Goal: Information Seeking & Learning: Learn about a topic

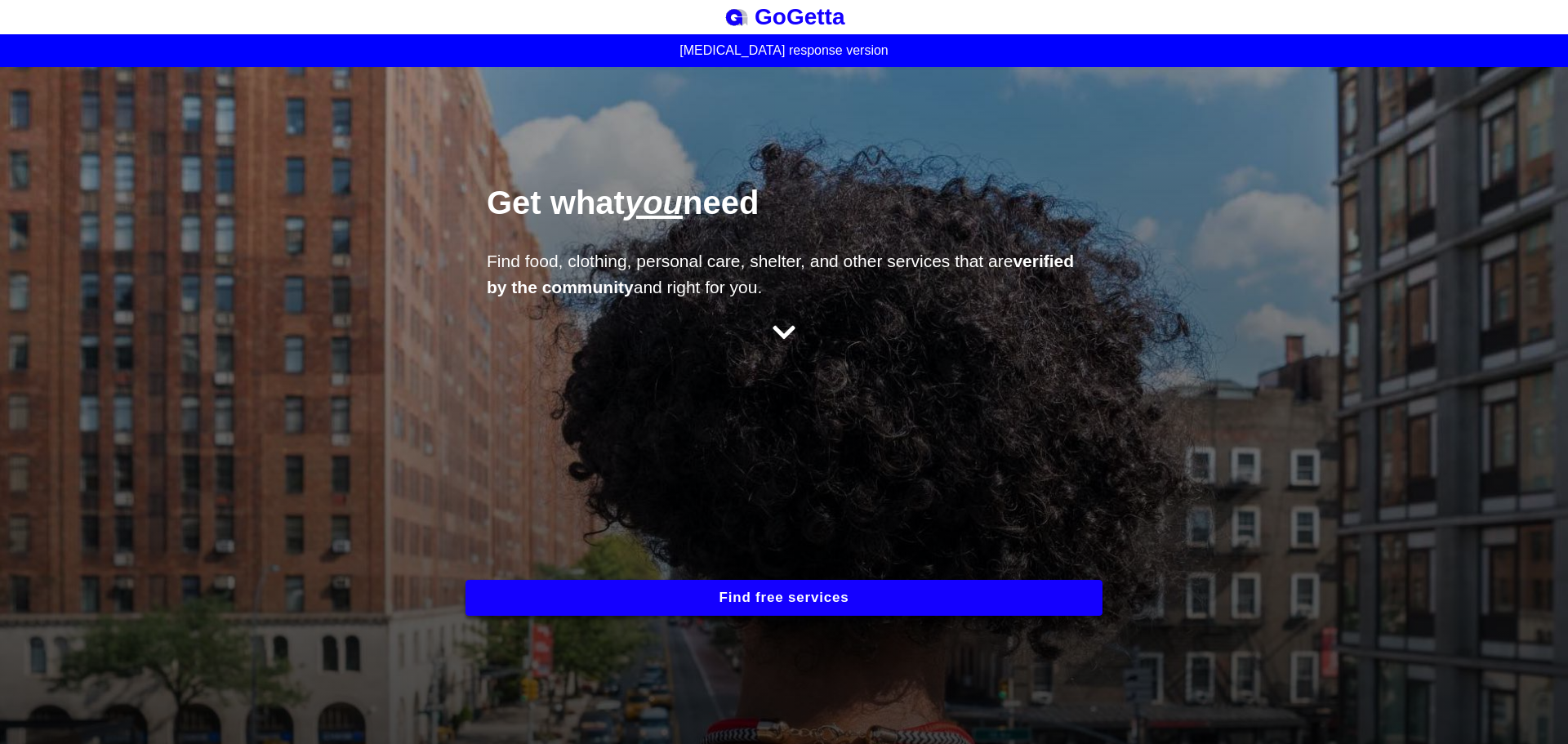
click at [730, 599] on button "Find free services" at bounding box center [784, 597] width 637 height 36
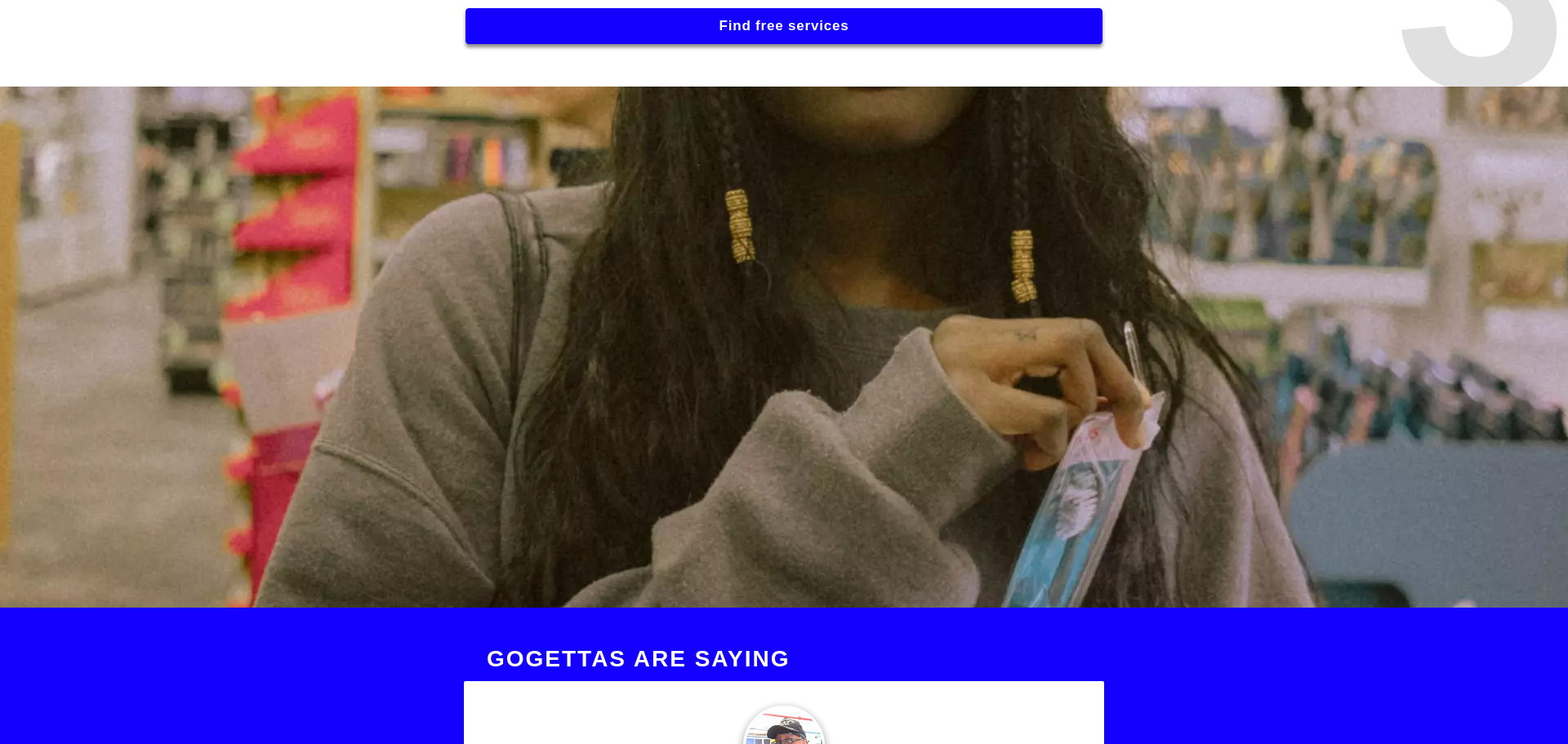
scroll to position [1879, 0]
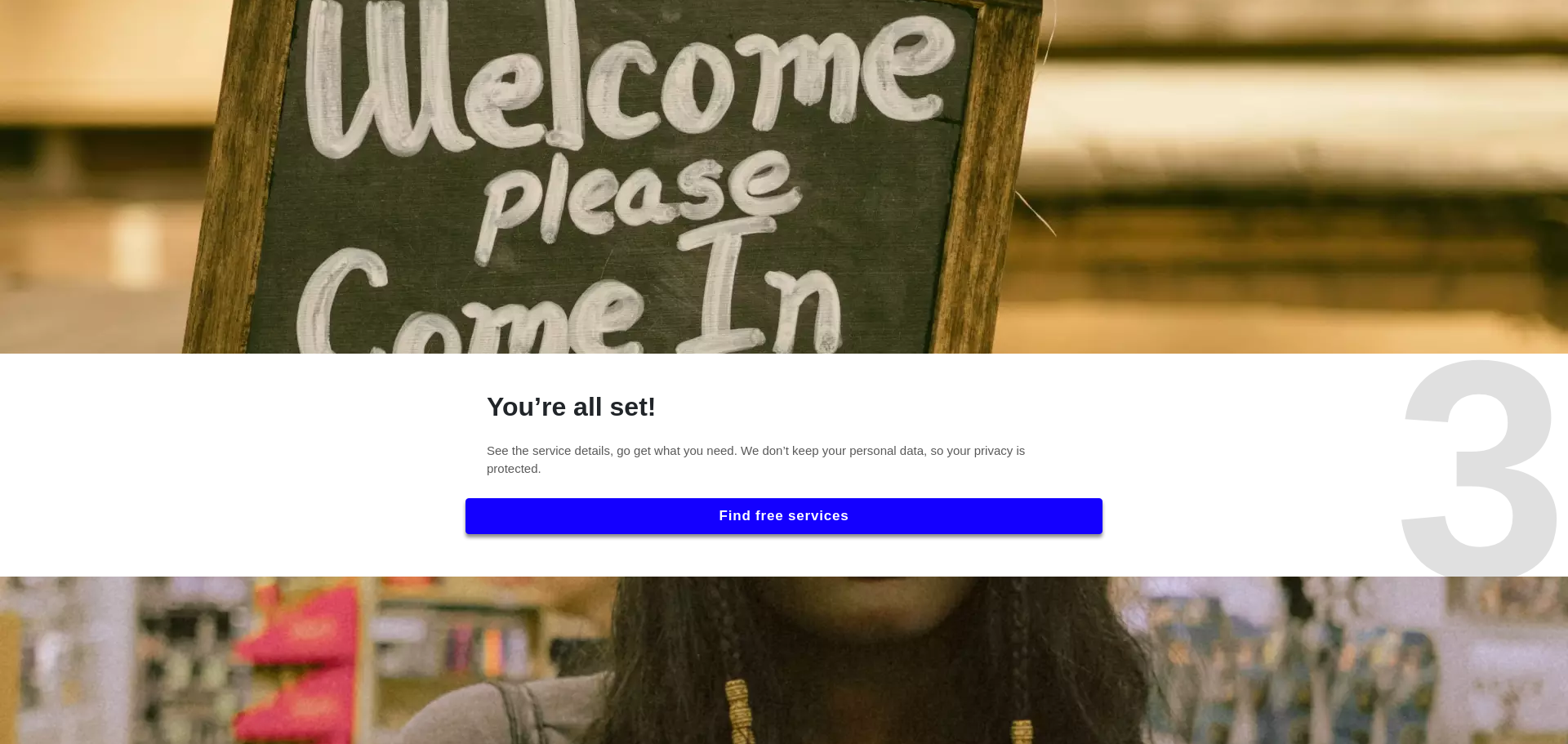
click at [750, 519] on button "Find free services" at bounding box center [784, 516] width 637 height 36
